Goal: Task Accomplishment & Management: Use online tool/utility

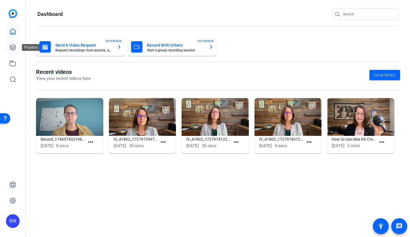
click at [11, 47] on icon at bounding box center [12, 47] width 7 height 7
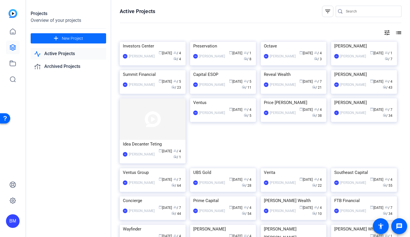
click at [53, 39] on mat-icon "add" at bounding box center [55, 38] width 7 height 7
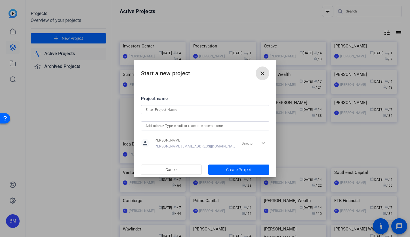
click at [189, 107] on input at bounding box center [205, 109] width 119 height 7
type input "Income America"
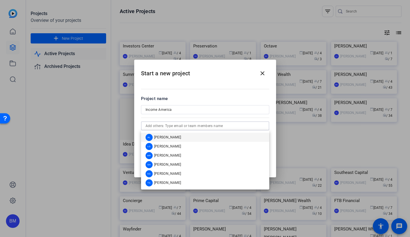
click at [203, 125] on input "text" at bounding box center [205, 125] width 119 height 7
click at [170, 136] on span "[PERSON_NAME]" at bounding box center [167, 137] width 27 height 5
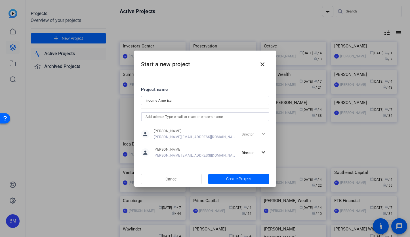
click at [171, 118] on input "text" at bounding box center [205, 116] width 119 height 7
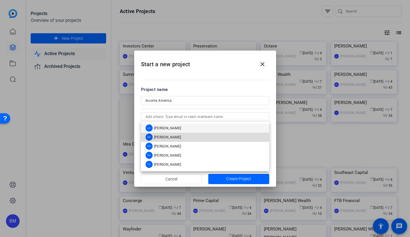
click at [169, 139] on span "[PERSON_NAME]" at bounding box center [167, 137] width 27 height 5
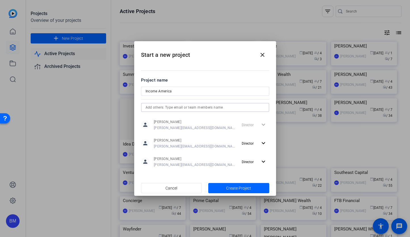
click at [171, 110] on input "text" at bounding box center [205, 107] width 119 height 7
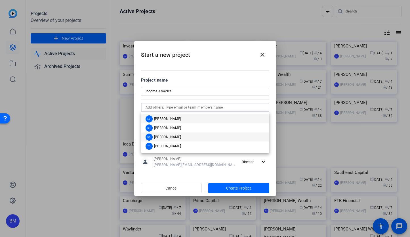
click at [167, 134] on span "[PERSON_NAME]" at bounding box center [167, 136] width 27 height 5
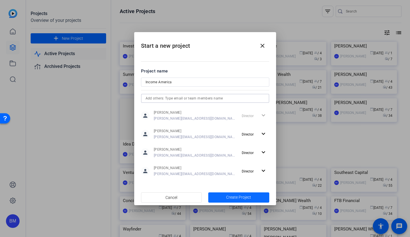
click at [236, 198] on span "Create Project" at bounding box center [238, 197] width 25 height 6
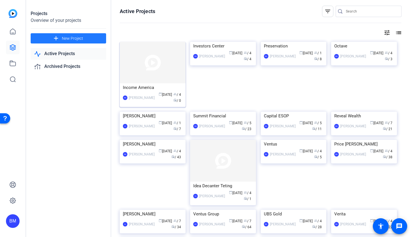
click at [149, 66] on img at bounding box center [153, 62] width 66 height 41
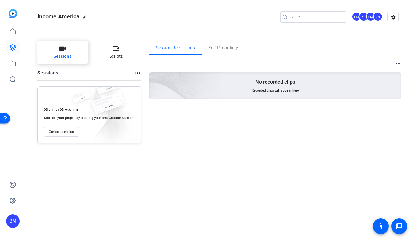
click at [52, 54] on button "Sessions" at bounding box center [62, 52] width 50 height 23
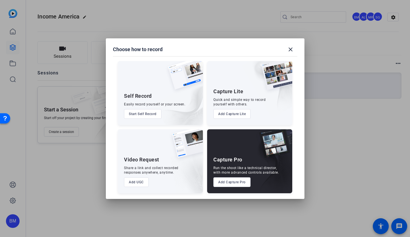
click at [229, 179] on button "Add Capture Pro" at bounding box center [231, 182] width 37 height 10
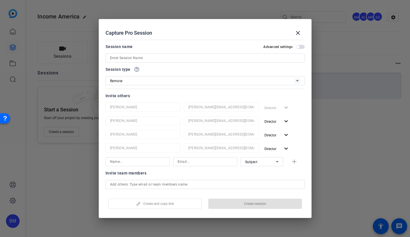
click at [150, 57] on input at bounding box center [205, 57] width 190 height 7
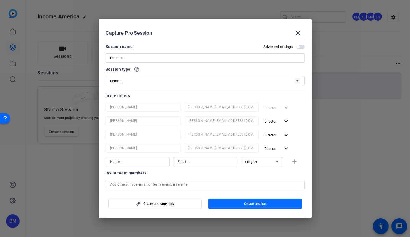
type input "Practice"
click at [222, 197] on span "button" at bounding box center [255, 204] width 94 height 14
click at [222, 197] on div "Create and copy link Create session" at bounding box center [205, 201] width 199 height 14
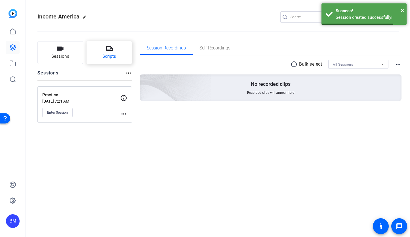
click at [114, 46] on button "Scripts" at bounding box center [110, 52] width 46 height 23
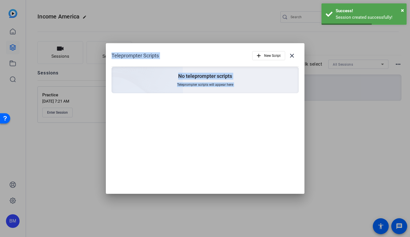
click at [224, 153] on div "Teleprompter Scripts add New Script close No teleprompter scripts Teleprompter …" at bounding box center [205, 118] width 199 height 150
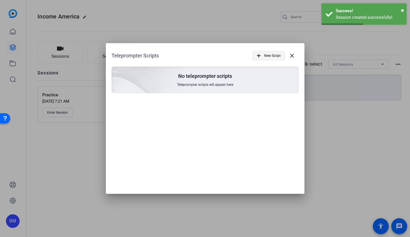
click at [261, 52] on span "button" at bounding box center [268, 56] width 32 height 14
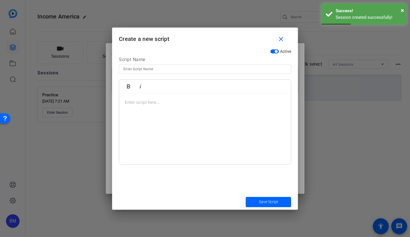
click at [173, 134] on div at bounding box center [205, 128] width 172 height 71
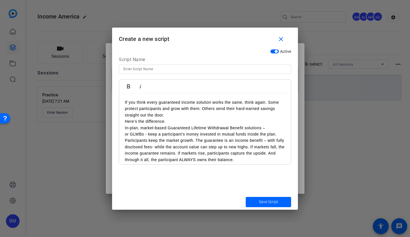
click at [125, 100] on p "If you think every guaranteed income solution works the same, think again. Some…" at bounding box center [205, 108] width 160 height 19
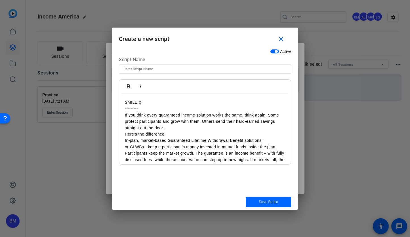
click at [133, 67] on input at bounding box center [204, 69] width 163 height 7
type input "Practice"
click at [276, 206] on span "submit" at bounding box center [268, 202] width 45 height 14
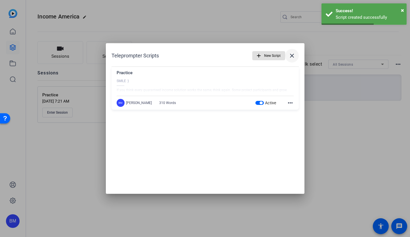
click at [292, 53] on mat-icon "close" at bounding box center [291, 55] width 7 height 7
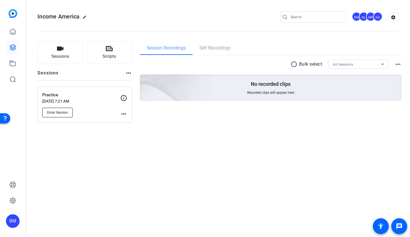
click at [53, 114] on button "Enter Session" at bounding box center [57, 112] width 30 height 10
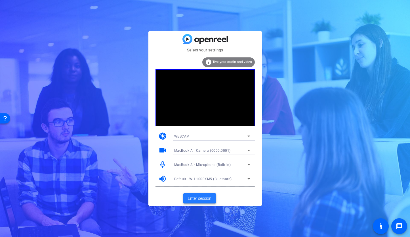
click at [191, 201] on span at bounding box center [199, 198] width 33 height 14
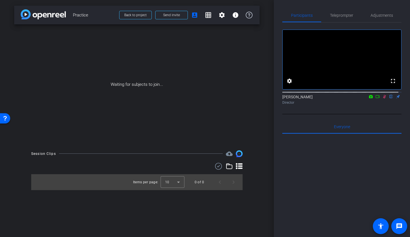
click at [382, 98] on icon at bounding box center [384, 96] width 5 height 4
click at [376, 98] on icon at bounding box center [378, 96] width 4 height 3
